Goal: Task Accomplishment & Management: Manage account settings

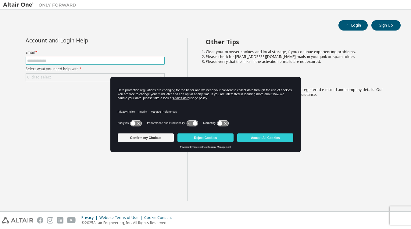
click at [61, 61] on input "text" at bounding box center [95, 60] width 136 height 5
click at [270, 139] on button "Accept All Cookies" at bounding box center [265, 137] width 56 height 9
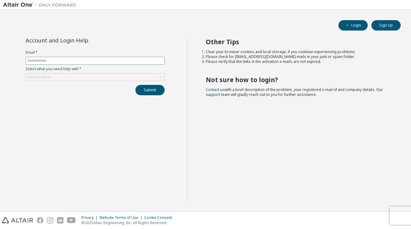
click at [96, 63] on span at bounding box center [95, 61] width 139 height 8
click at [31, 59] on input "text" at bounding box center [95, 60] width 136 height 5
type input "**********"
click at [146, 88] on button "Submit" at bounding box center [149, 90] width 29 height 10
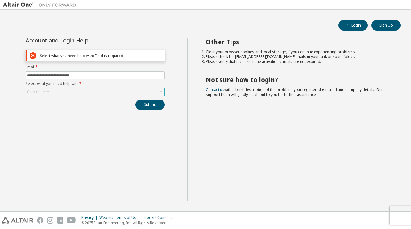
click at [95, 93] on div "Click to select" at bounding box center [95, 91] width 139 height 7
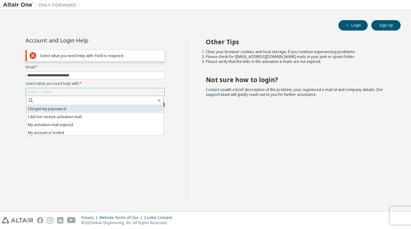
click at [85, 106] on li "I forgot my password" at bounding box center [94, 109] width 137 height 8
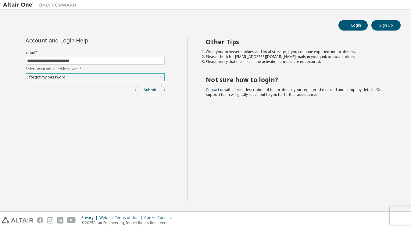
click at [155, 94] on button "Submit" at bounding box center [149, 90] width 29 height 10
click at [152, 92] on button "Submit" at bounding box center [149, 90] width 29 height 10
drag, startPoint x: 351, startPoint y: 26, endPoint x: 339, endPoint y: 27, distance: 12.2
click at [351, 26] on button "Login" at bounding box center [353, 25] width 29 height 10
